Goal: Information Seeking & Learning: Find specific fact

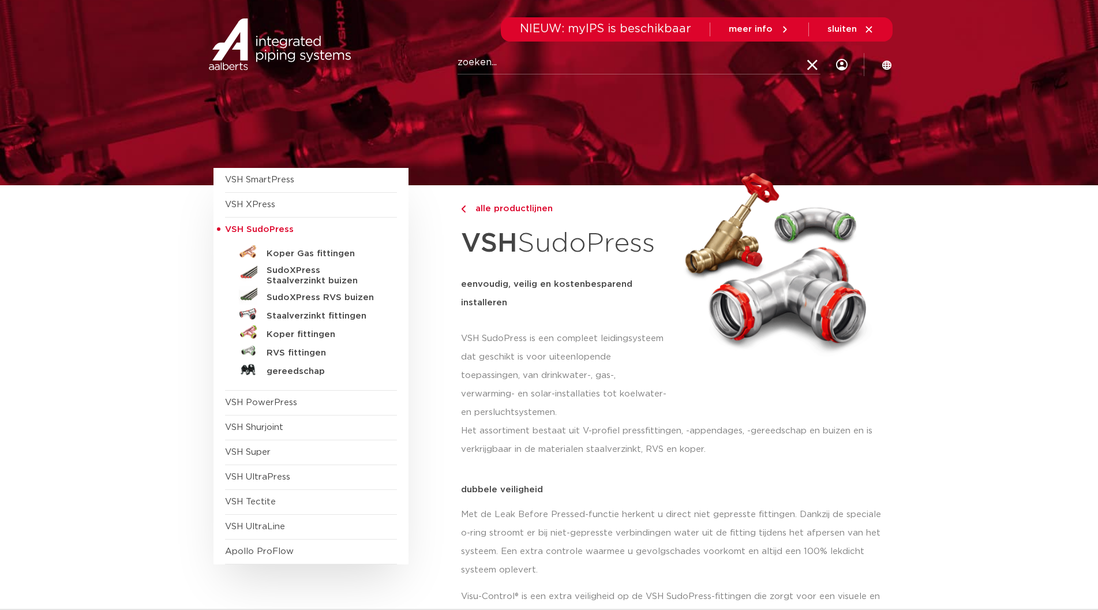
click at [500, 66] on input "Zoeken" at bounding box center [638, 62] width 363 height 23
click button "Zoeken" at bounding box center [0, 0] width 0 height 0
type input "6560961"
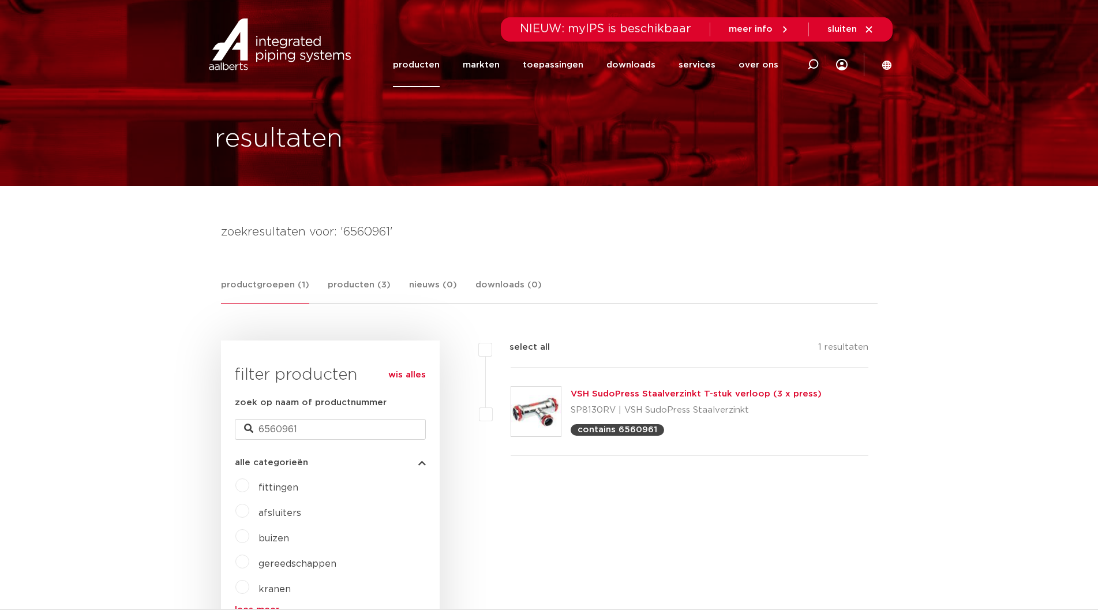
click at [645, 403] on p "SP8130RV | VSH SudoPress Staalverzinkt" at bounding box center [695, 410] width 251 height 18
click at [647, 400] on div "VSH SudoPress Staalverzinkt T-stuk verloop (3 x press) SP8130RV | VSH SudoPress…" at bounding box center [695, 411] width 251 height 48
click at [655, 386] on div "VSH SudoPress Staalverzinkt T-stuk verloop (3 x press) SP8130RV | VSH SudoPress…" at bounding box center [689, 411] width 358 height 88
click at [655, 398] on link "VSH SudoPress Staalverzinkt T-stuk verloop (3 x press)" at bounding box center [695, 393] width 251 height 9
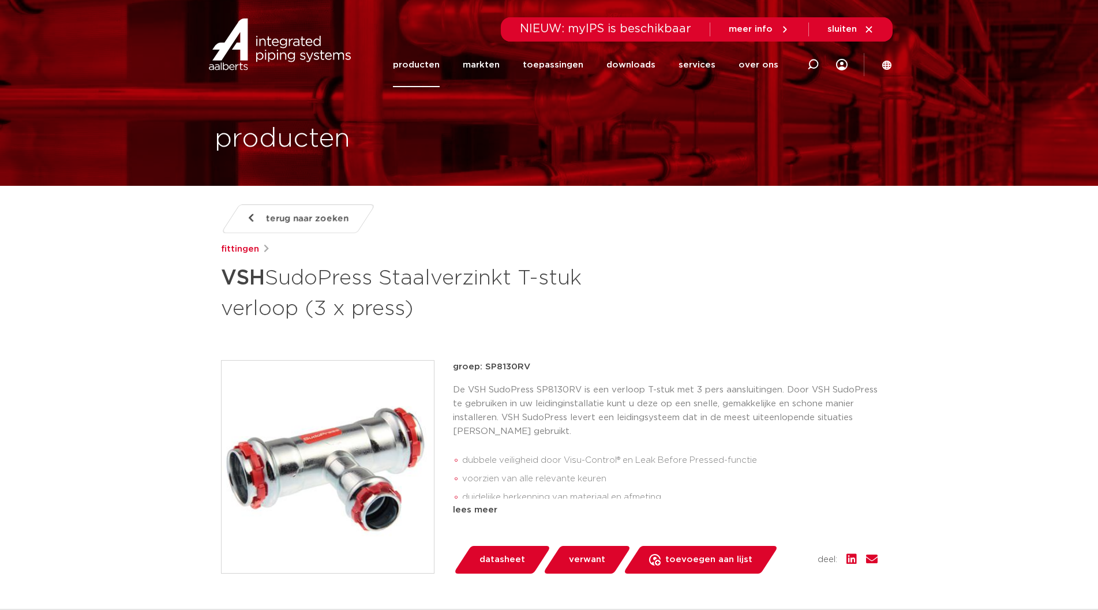
click at [562, 321] on h1 "VSH SudoPress Staalverzinkt T-stuk verloop (3 x press)" at bounding box center [437, 292] width 433 height 62
click at [886, 62] on icon at bounding box center [886, 64] width 9 height 9
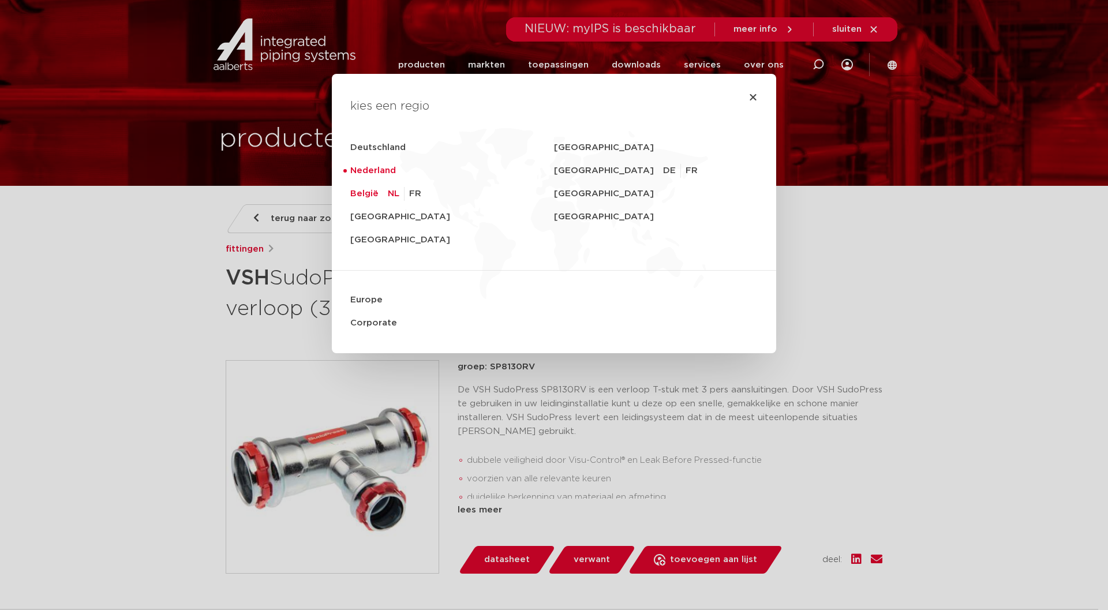
click at [381, 194] on link "België" at bounding box center [368, 193] width 37 height 23
